Goal: Task Accomplishment & Management: Complete application form

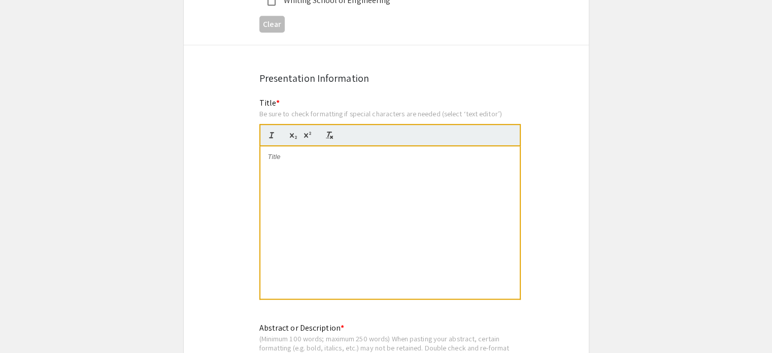
scroll to position [688, 0]
click at [333, 173] on div at bounding box center [389, 222] width 259 height 152
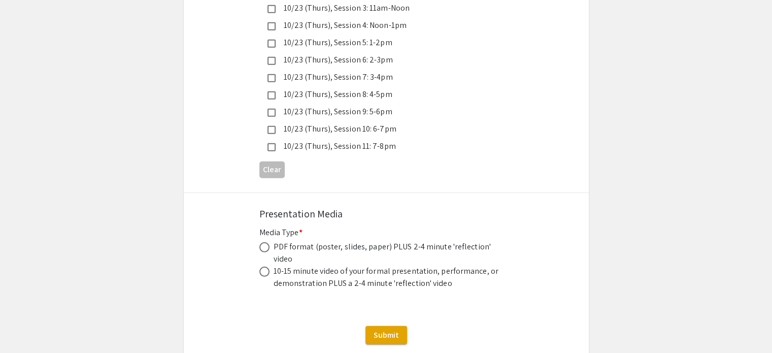
scroll to position [2892, 0]
click at [266, 241] on span at bounding box center [264, 246] width 10 height 10
click at [266, 241] on input "radio" at bounding box center [264, 246] width 10 height 10
radio input "true"
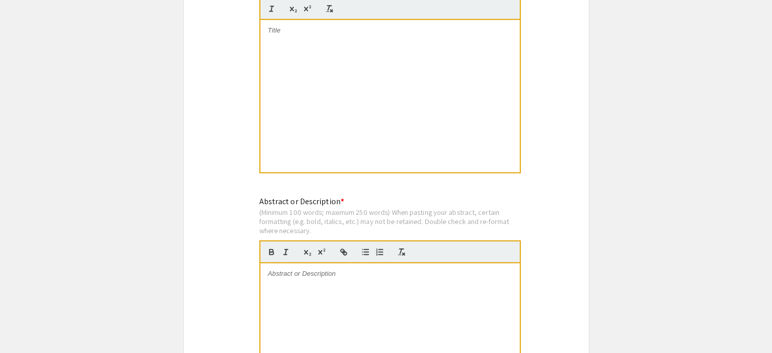
scroll to position [813, 0]
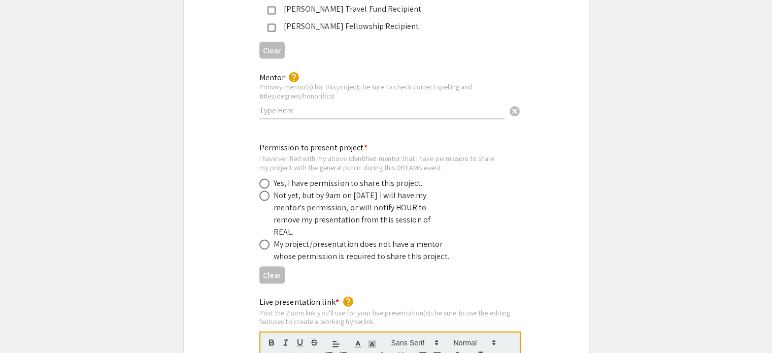
scroll to position [1879, 0]
click at [264, 189] on span at bounding box center [264, 194] width 10 height 10
click at [264, 189] on input "radio" at bounding box center [264, 194] width 10 height 10
radio input "true"
click at [262, 177] on span at bounding box center [264, 182] width 10 height 10
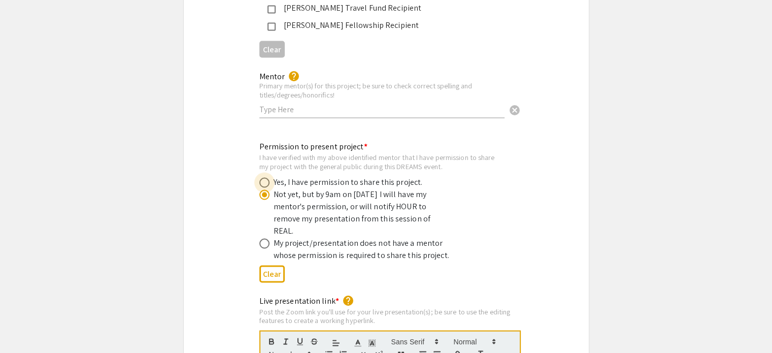
click at [262, 177] on input "radio" at bounding box center [264, 182] width 10 height 10
radio input "true"
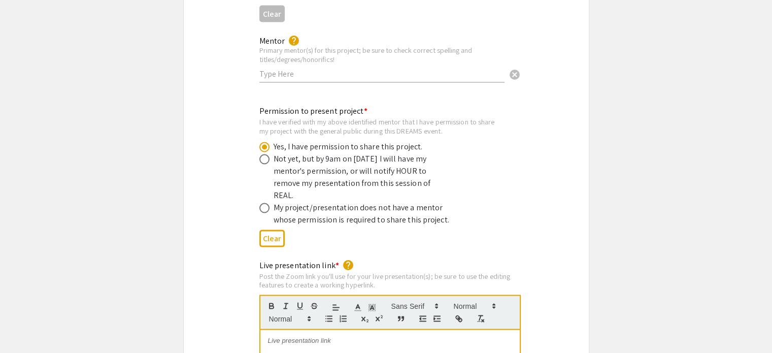
scroll to position [1916, 0]
